Goal: Transaction & Acquisition: Purchase product/service

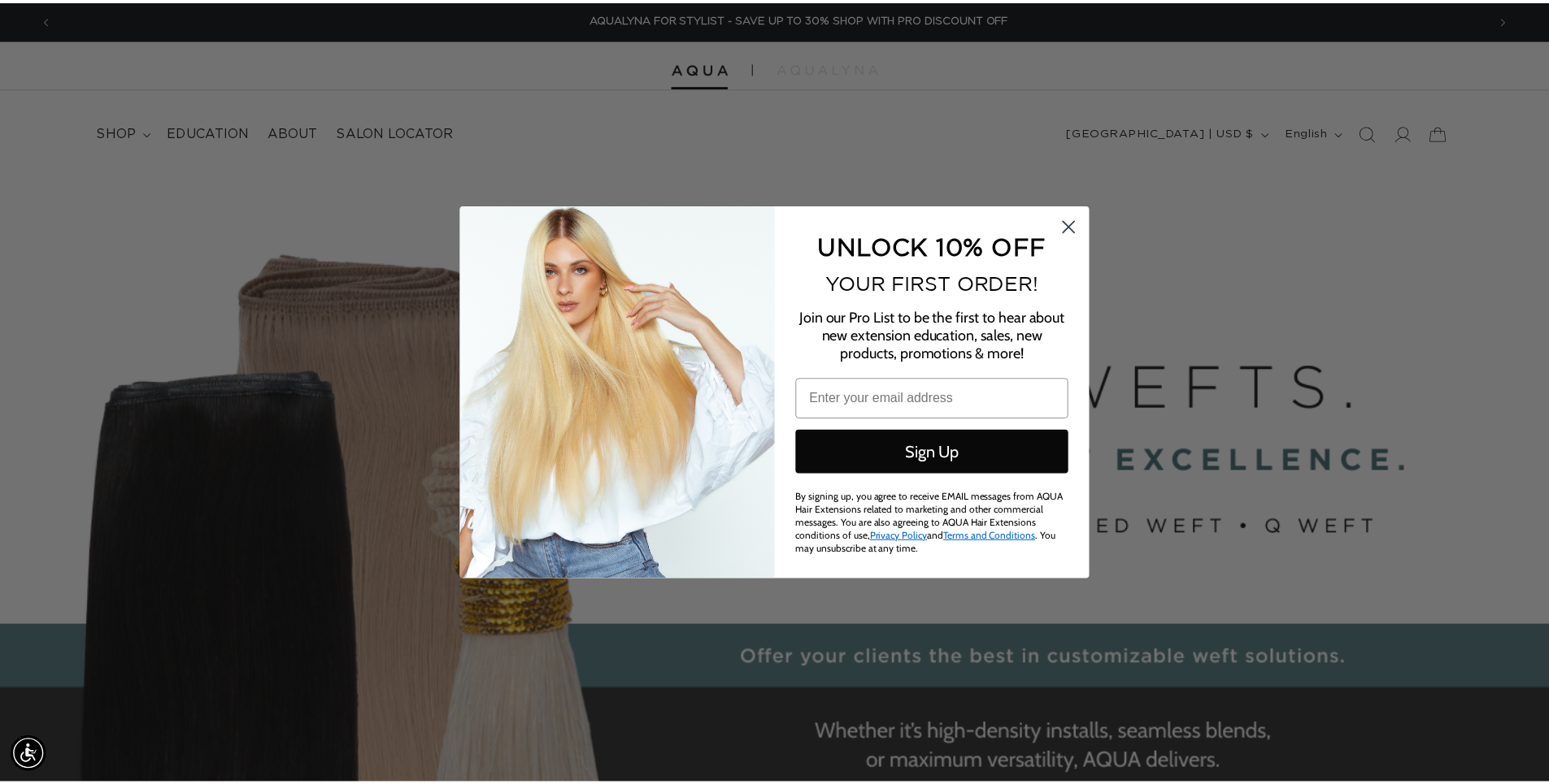
scroll to position [0, 2892]
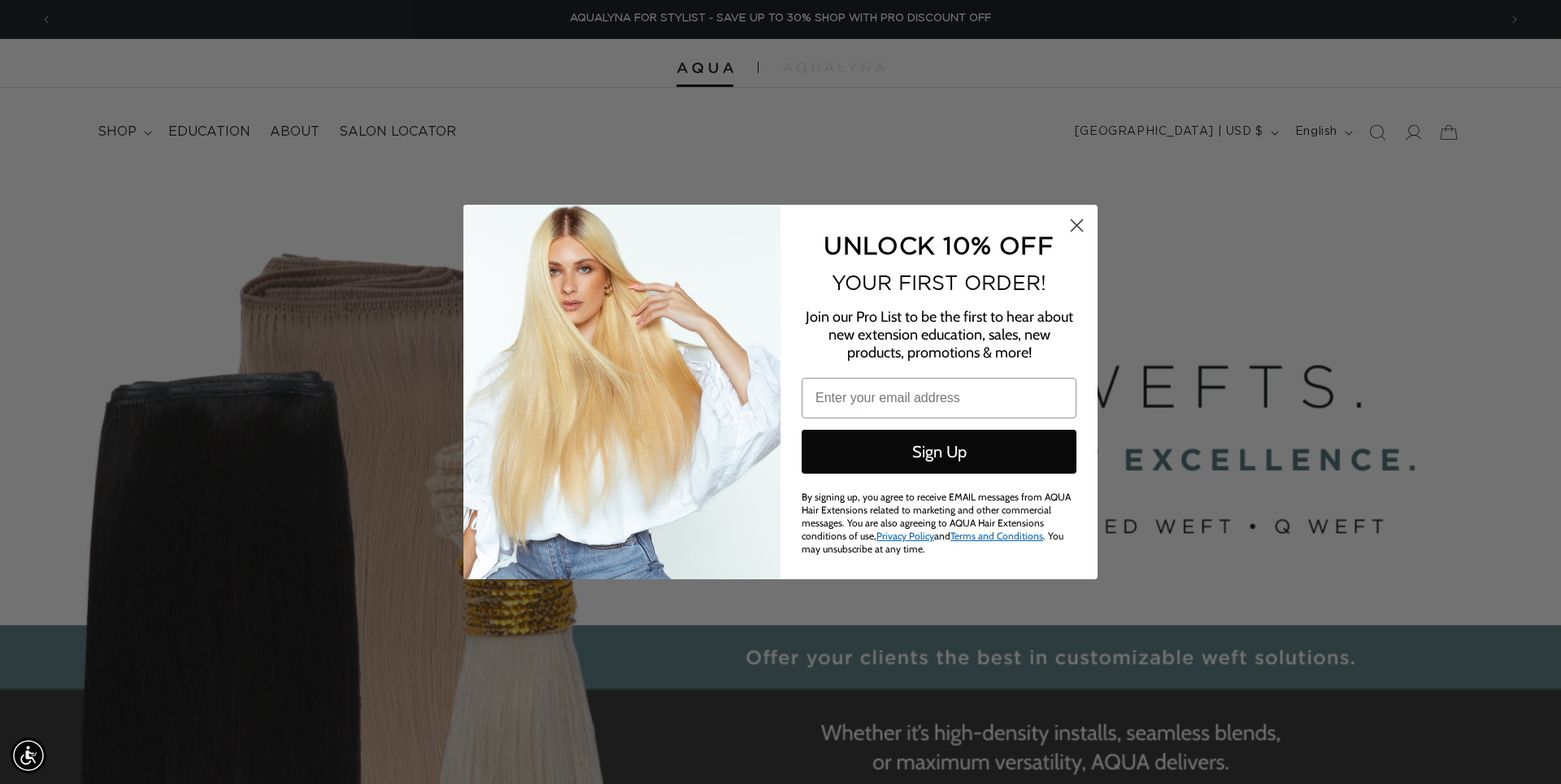
click at [1084, 227] on circle "Close dialog" at bounding box center [1077, 225] width 27 height 27
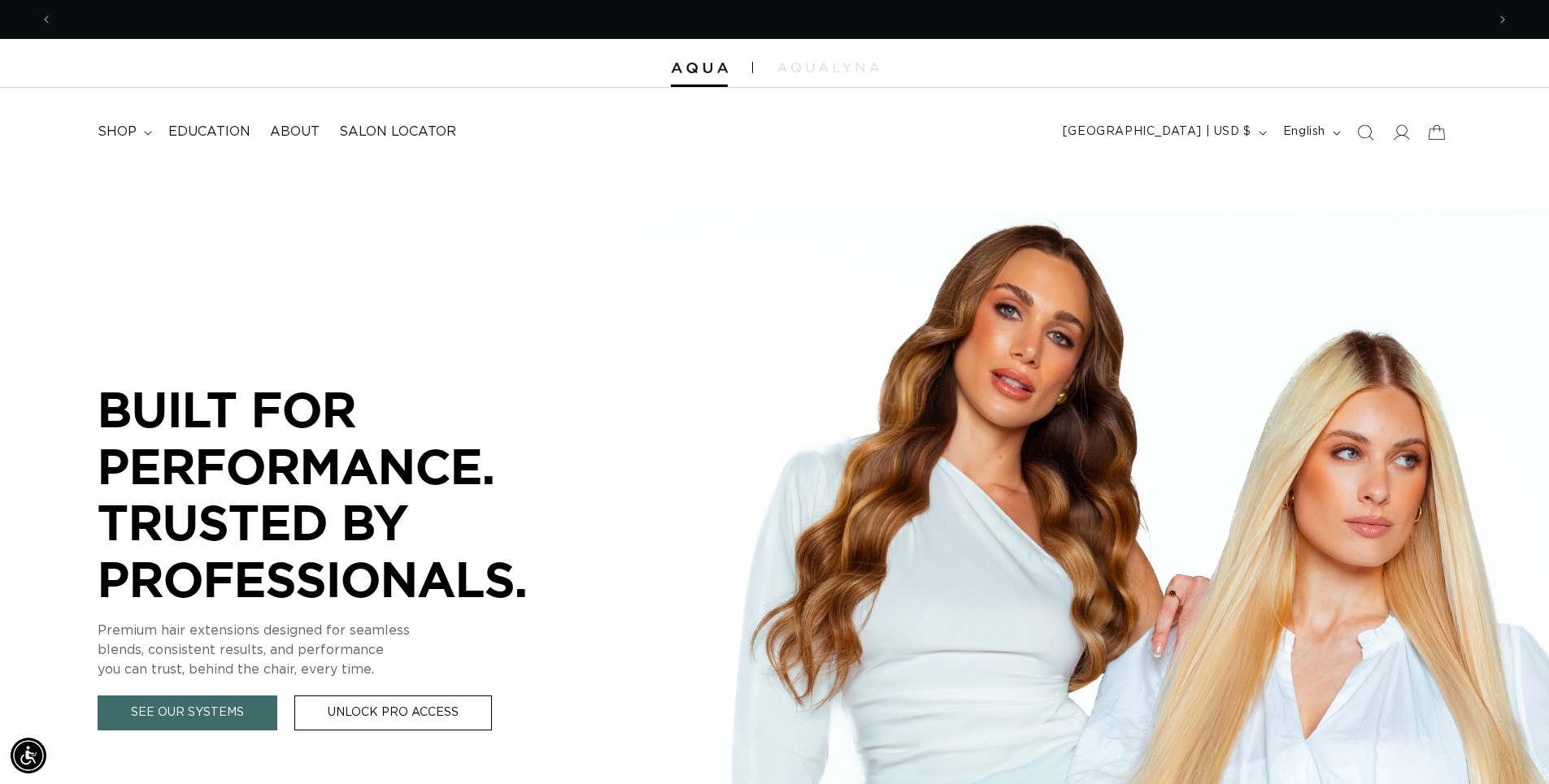
scroll to position [0, 1434]
click at [144, 132] on icon at bounding box center [148, 133] width 8 height 5
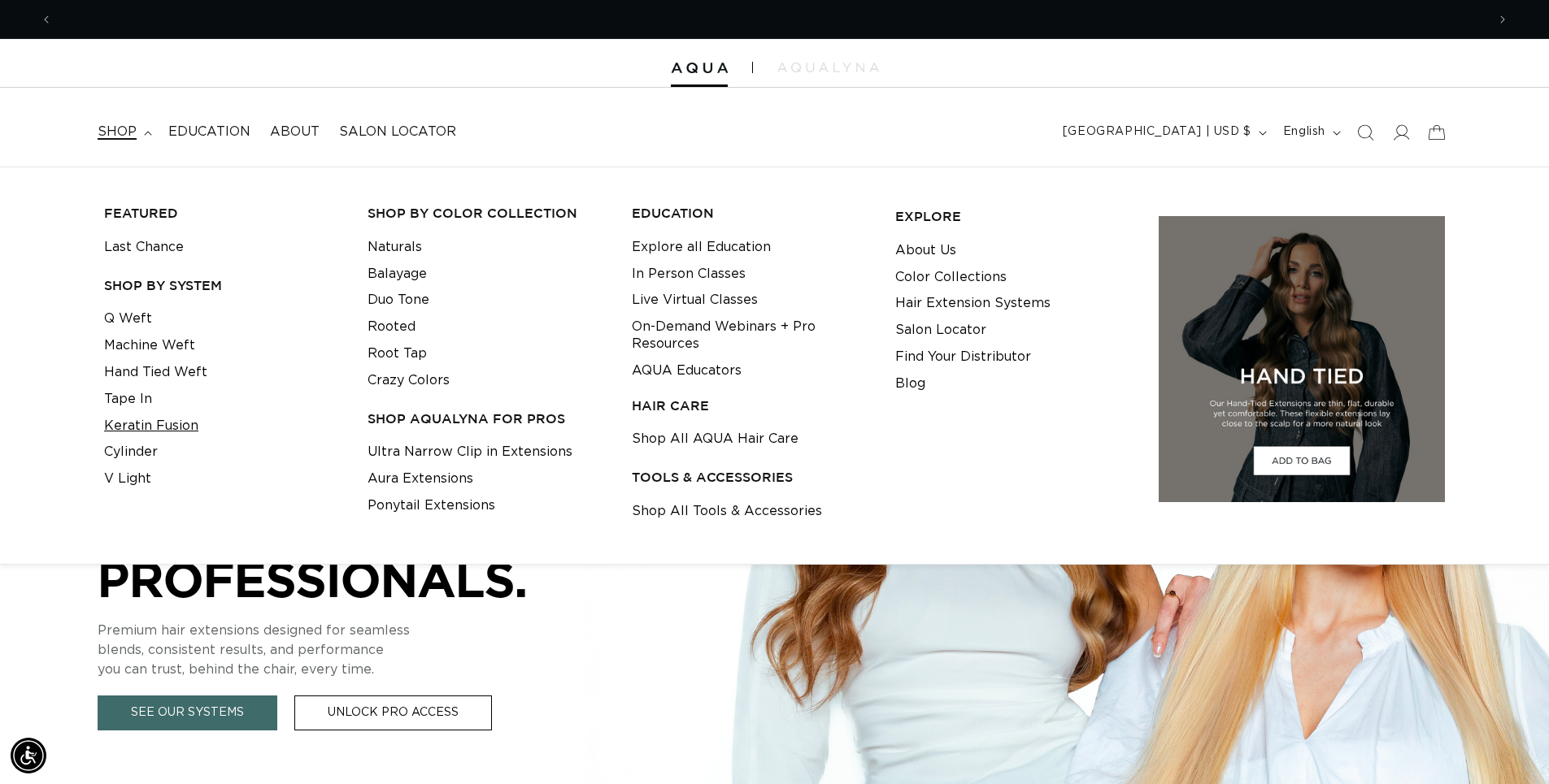
scroll to position [0, 2867]
click at [137, 396] on link "Tape In" at bounding box center [128, 399] width 48 height 27
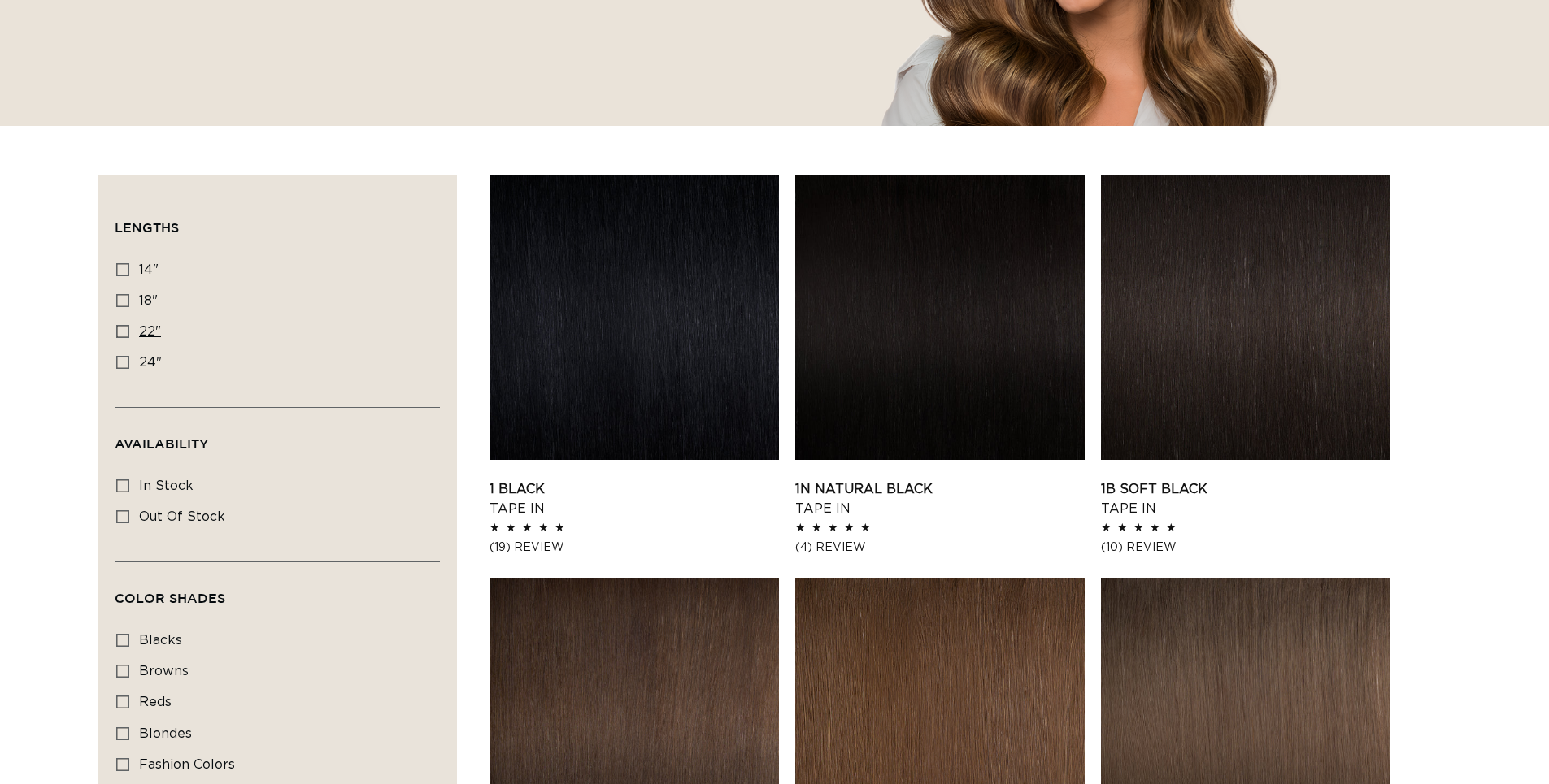
click at [132, 328] on label "22" 22" (37 products)" at bounding box center [272, 332] width 312 height 31
click at [129, 328] on input "22" 22" (37 products)" at bounding box center [122, 331] width 13 height 13
checkbox input "true"
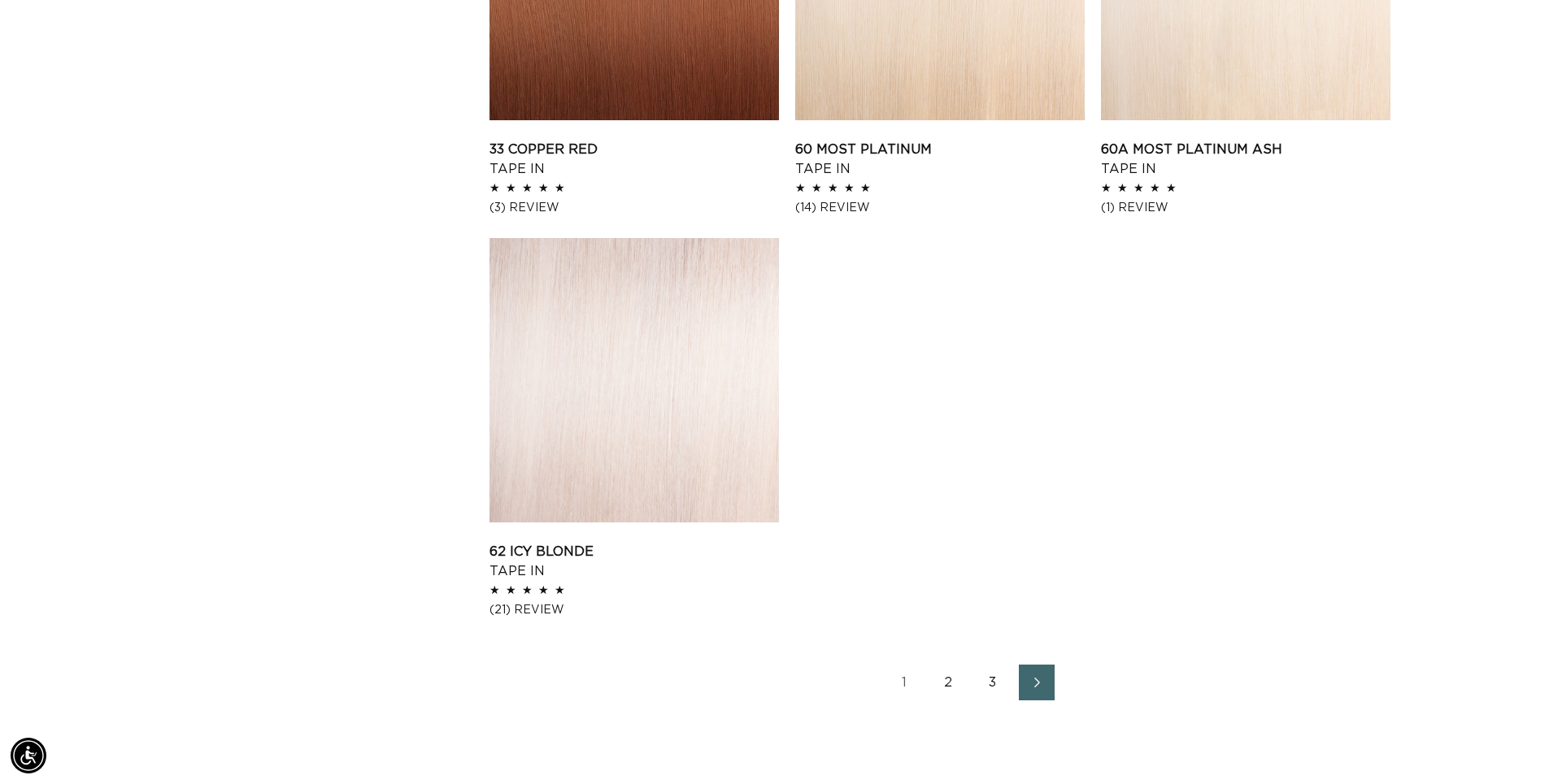
scroll to position [0, 1434]
click at [947, 683] on link "2" at bounding box center [949, 683] width 36 height 36
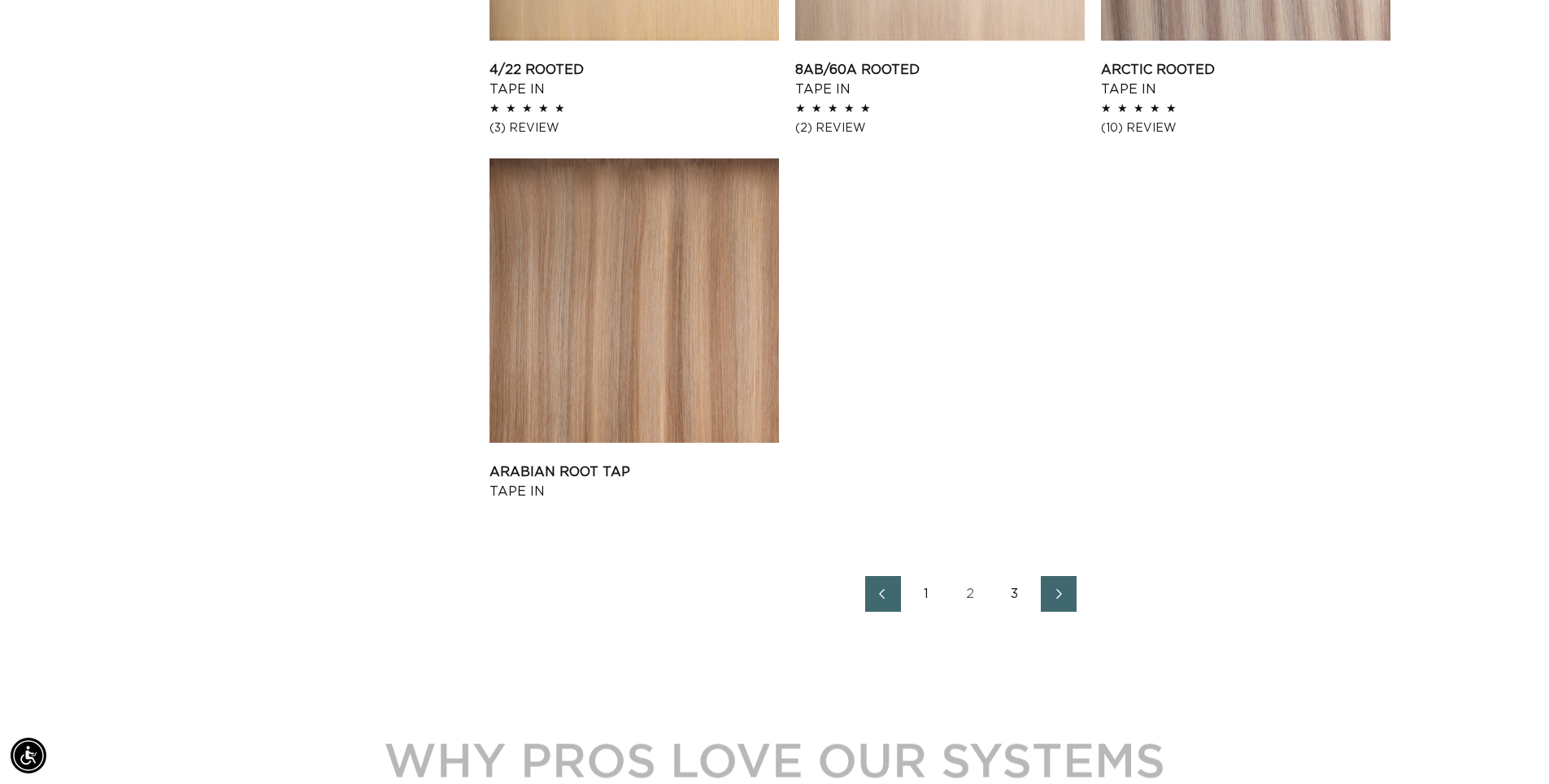
scroll to position [2438, 0]
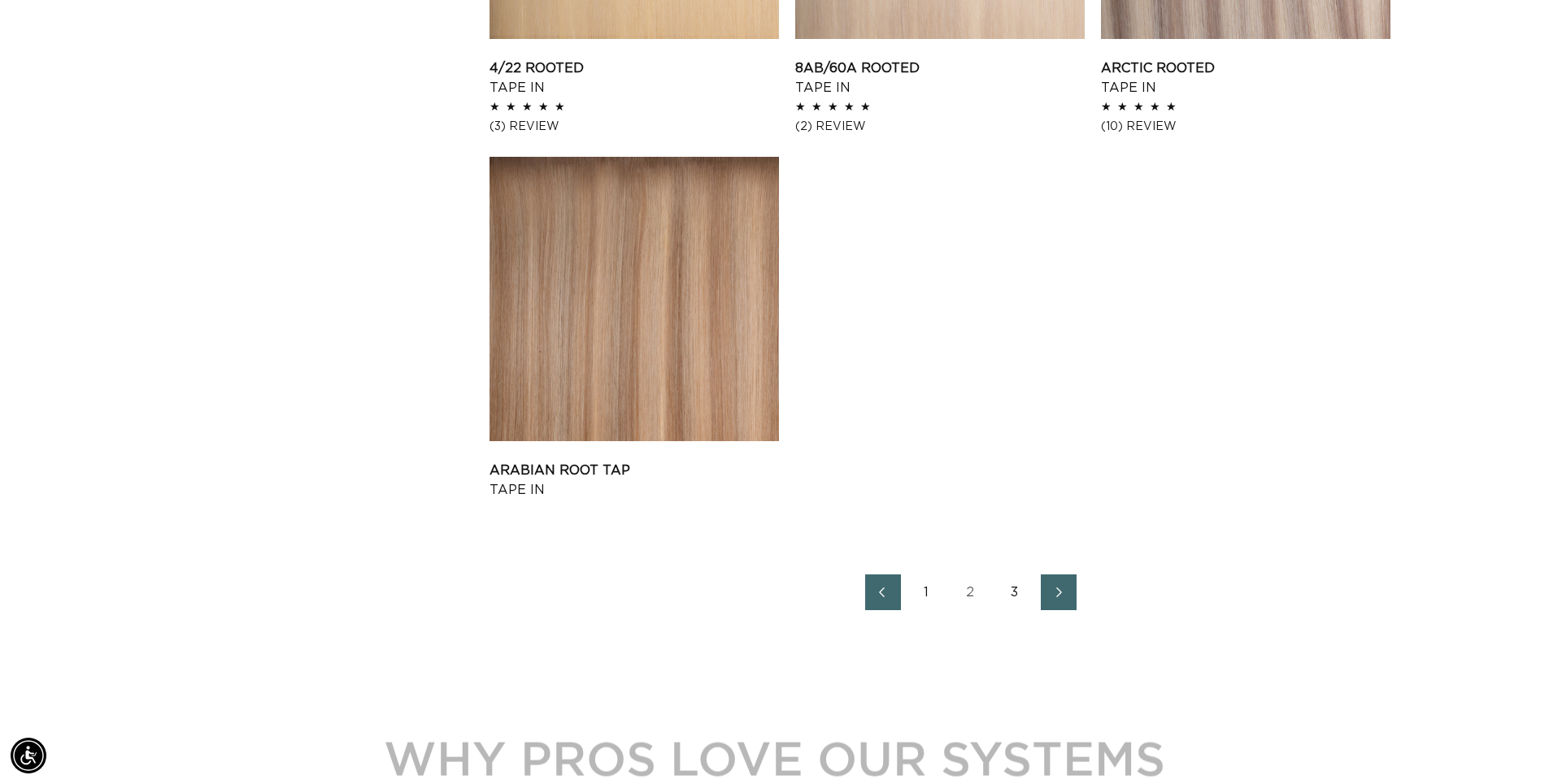
click at [1011, 591] on link "3" at bounding box center [1015, 592] width 36 height 36
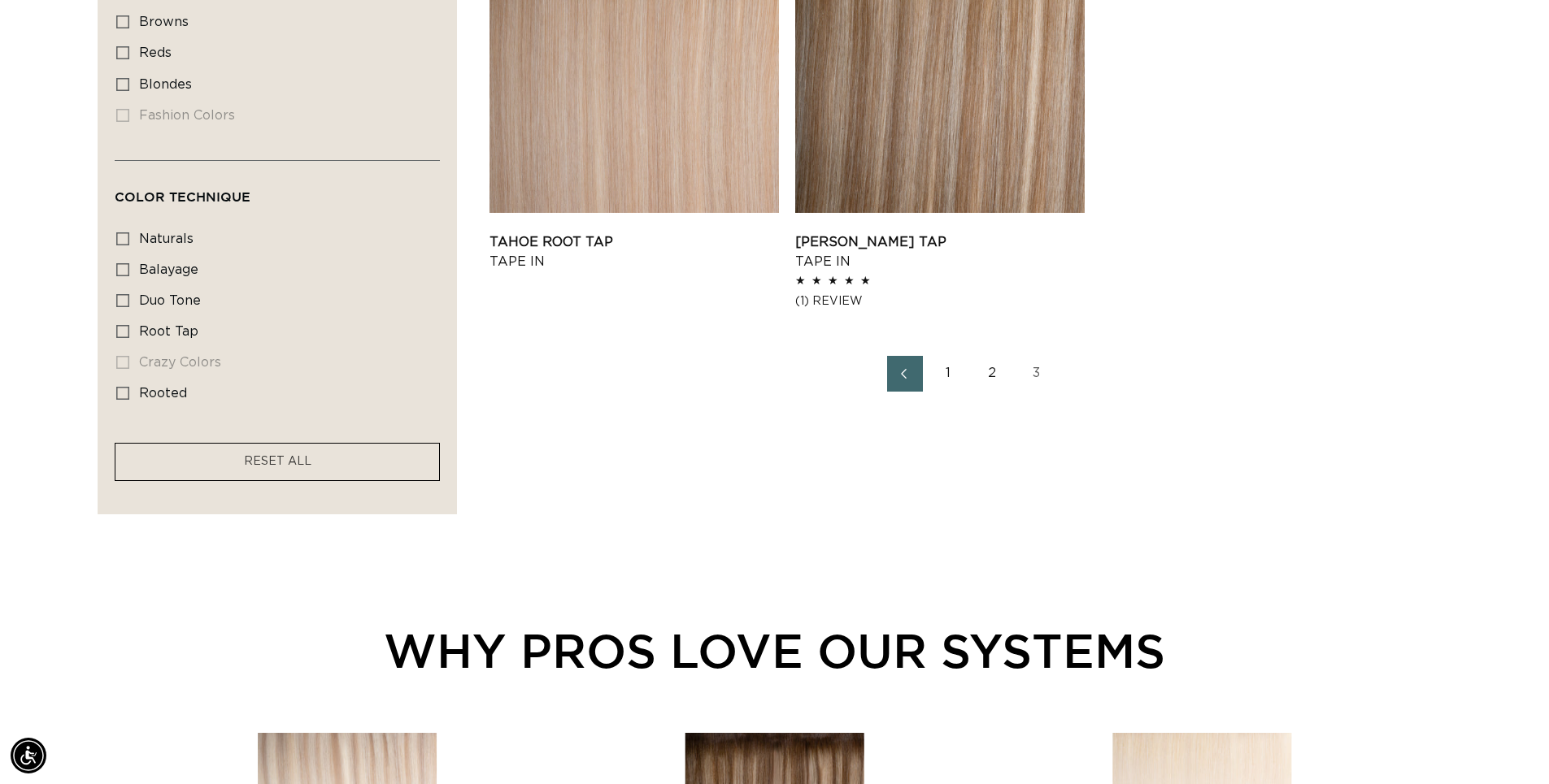
scroll to position [1056, 0]
click at [947, 368] on link "1" at bounding box center [949, 373] width 36 height 36
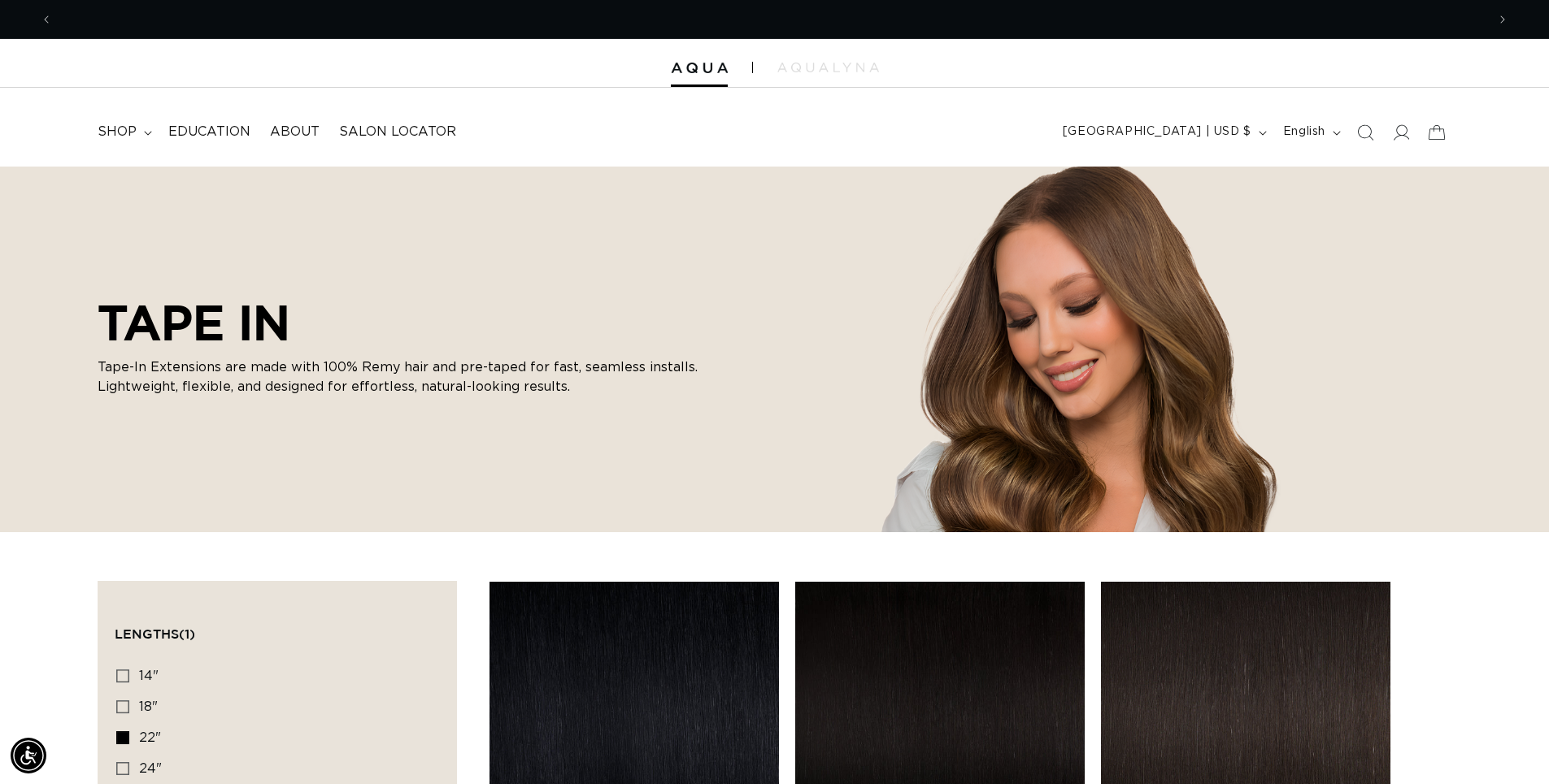
scroll to position [0, 2867]
